Goal: Navigation & Orientation: Find specific page/section

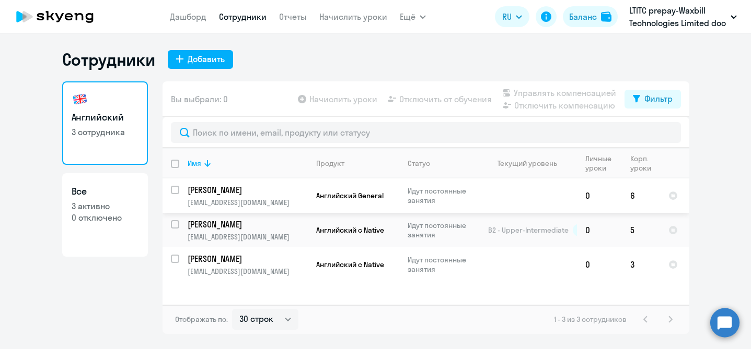
select select "30"
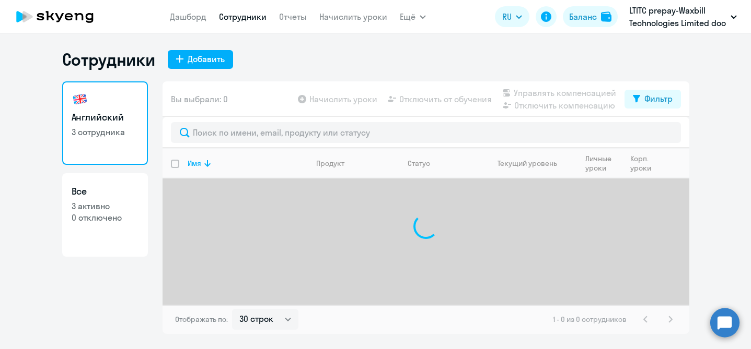
select select "30"
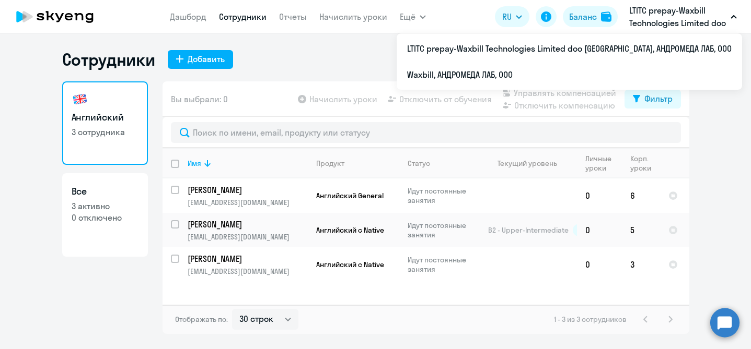
click at [730, 15] on icon "button" at bounding box center [733, 17] width 6 height 4
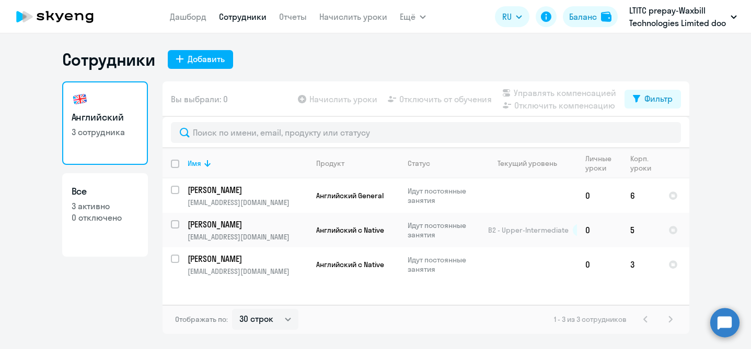
click at [734, 19] on button "LTITC prepay-Waxbill Technologies Limited doo [GEOGRAPHIC_DATA], АНДРОМЕДА ЛАБ,…" at bounding box center [683, 16] width 118 height 25
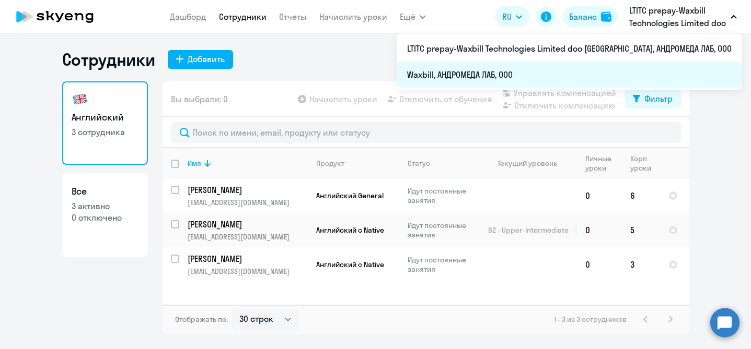
click at [627, 77] on li "Waxbill, АНДРОМЕДА ЛАБ, ООО" at bounding box center [568, 75] width 345 height 26
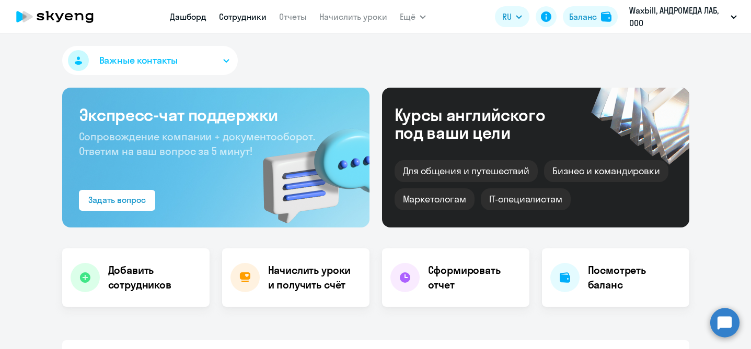
click at [253, 17] on link "Сотрудники" at bounding box center [243, 16] width 48 height 10
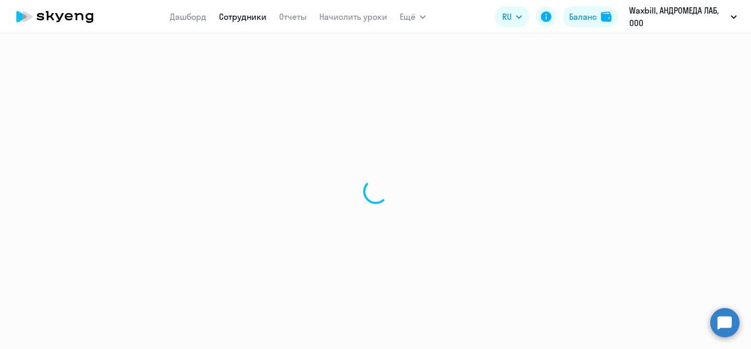
select select "30"
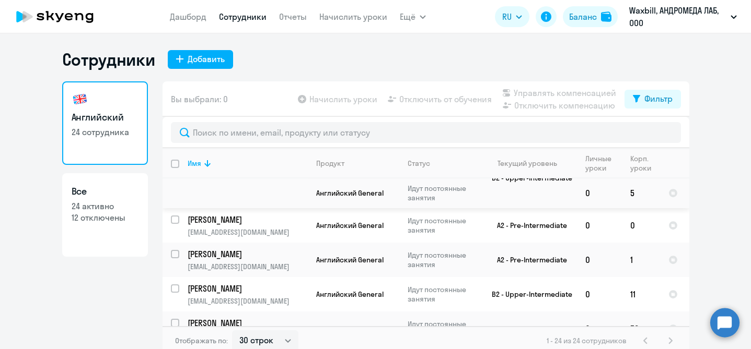
scroll to position [611, 0]
click at [184, 16] on link "Дашборд" at bounding box center [188, 16] width 37 height 10
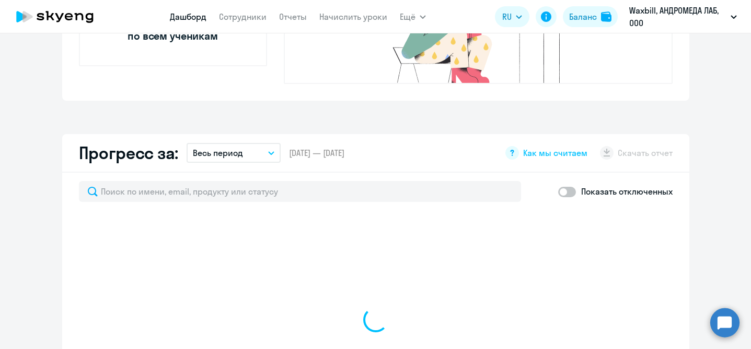
scroll to position [627, 0]
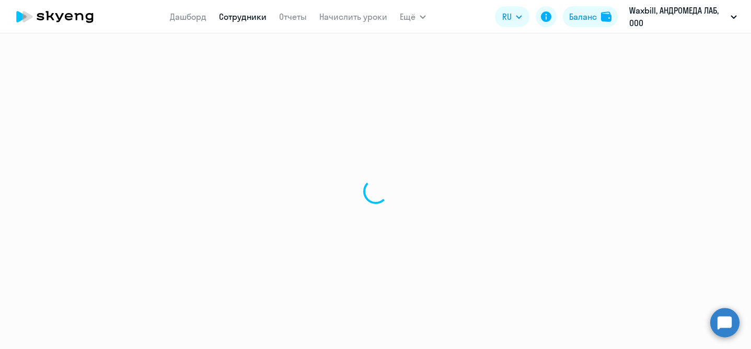
select select "30"
